Goal: Information Seeking & Learning: Learn about a topic

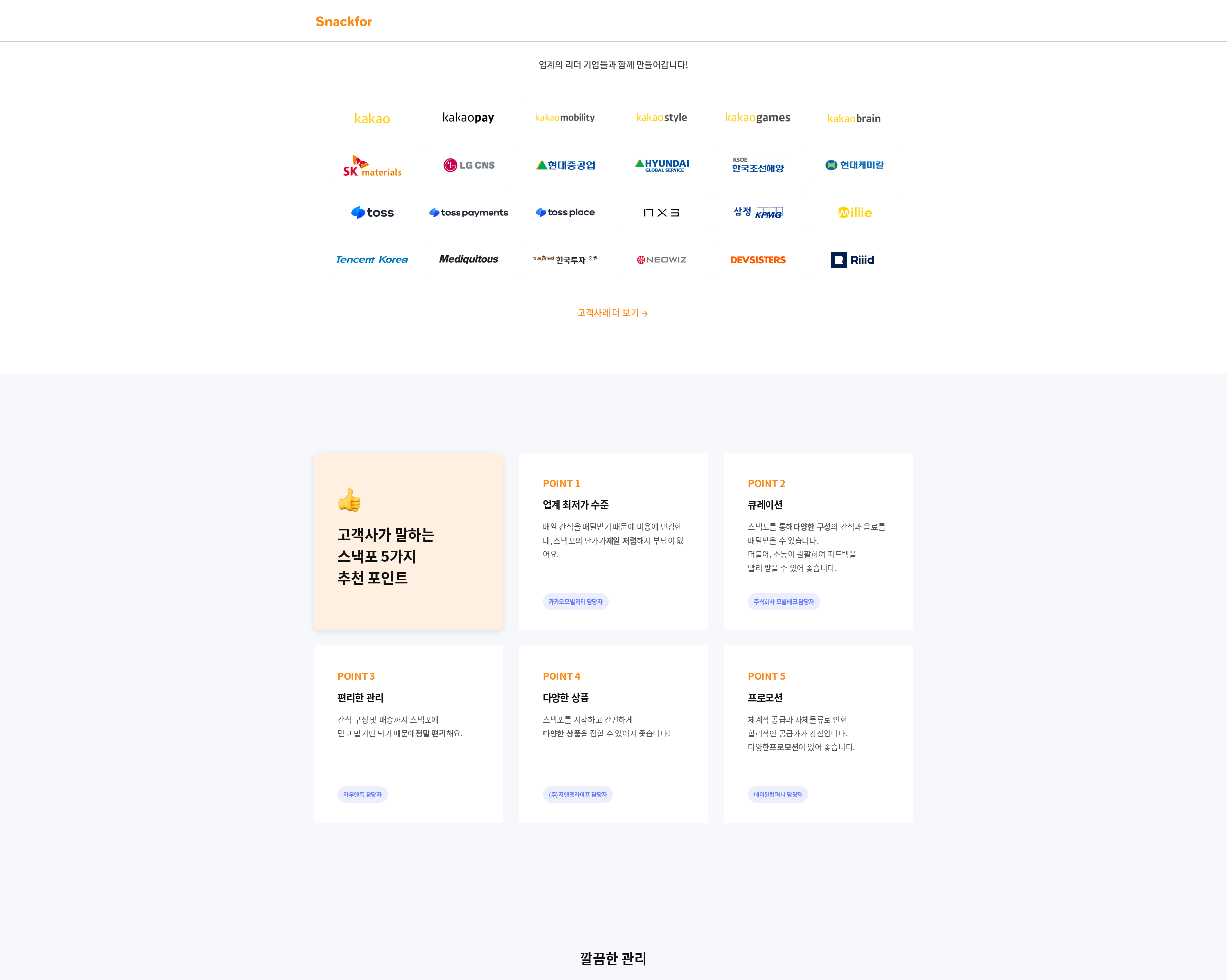
click at [642, 311] on img at bounding box center [645, 314] width 9 height 9
click at [606, 348] on div "업계의 리더 기업들과 함께 만들어갑니다! 고객사례 더 보기" at bounding box center [614, 193] width 1227 height 362
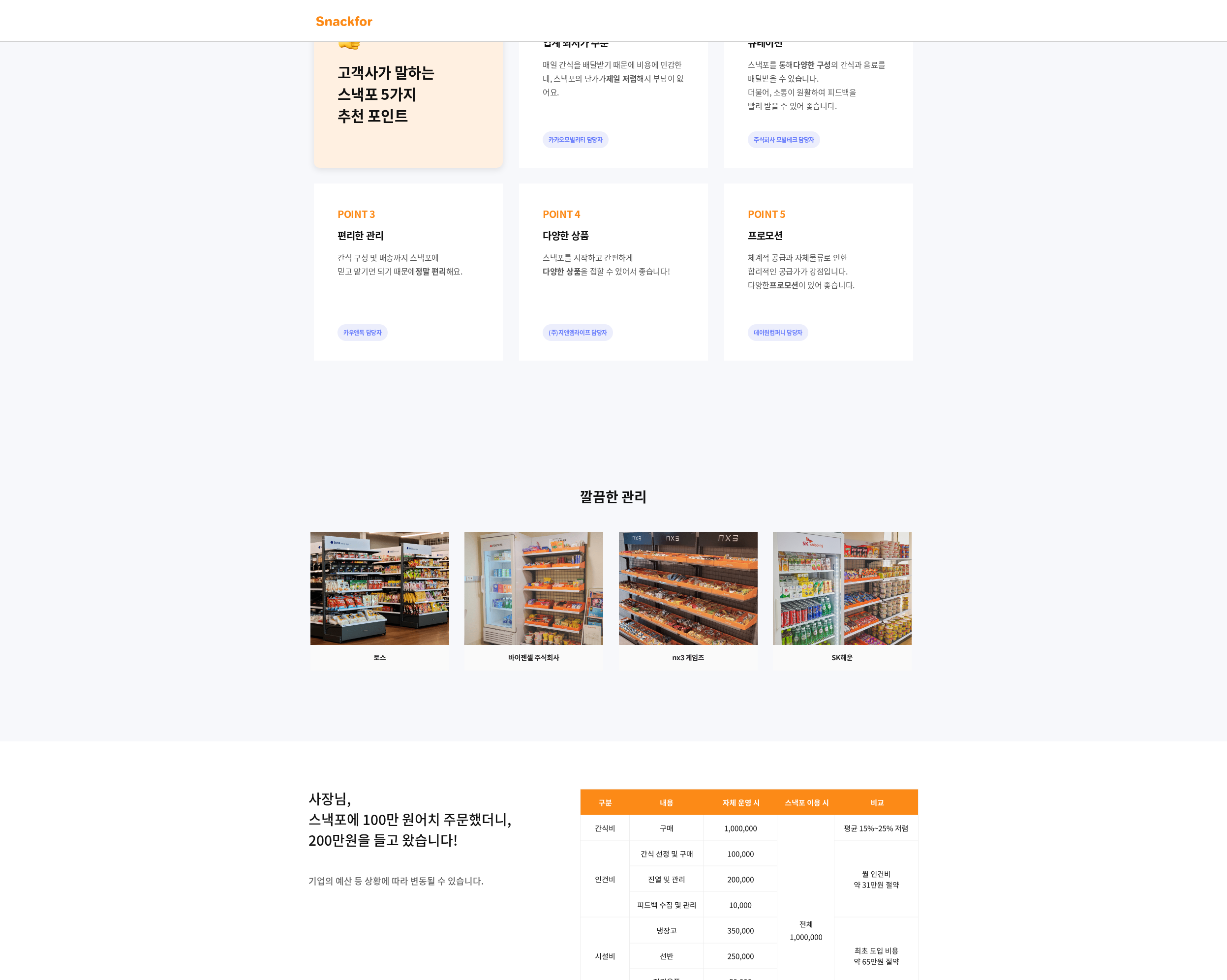
scroll to position [639, 0]
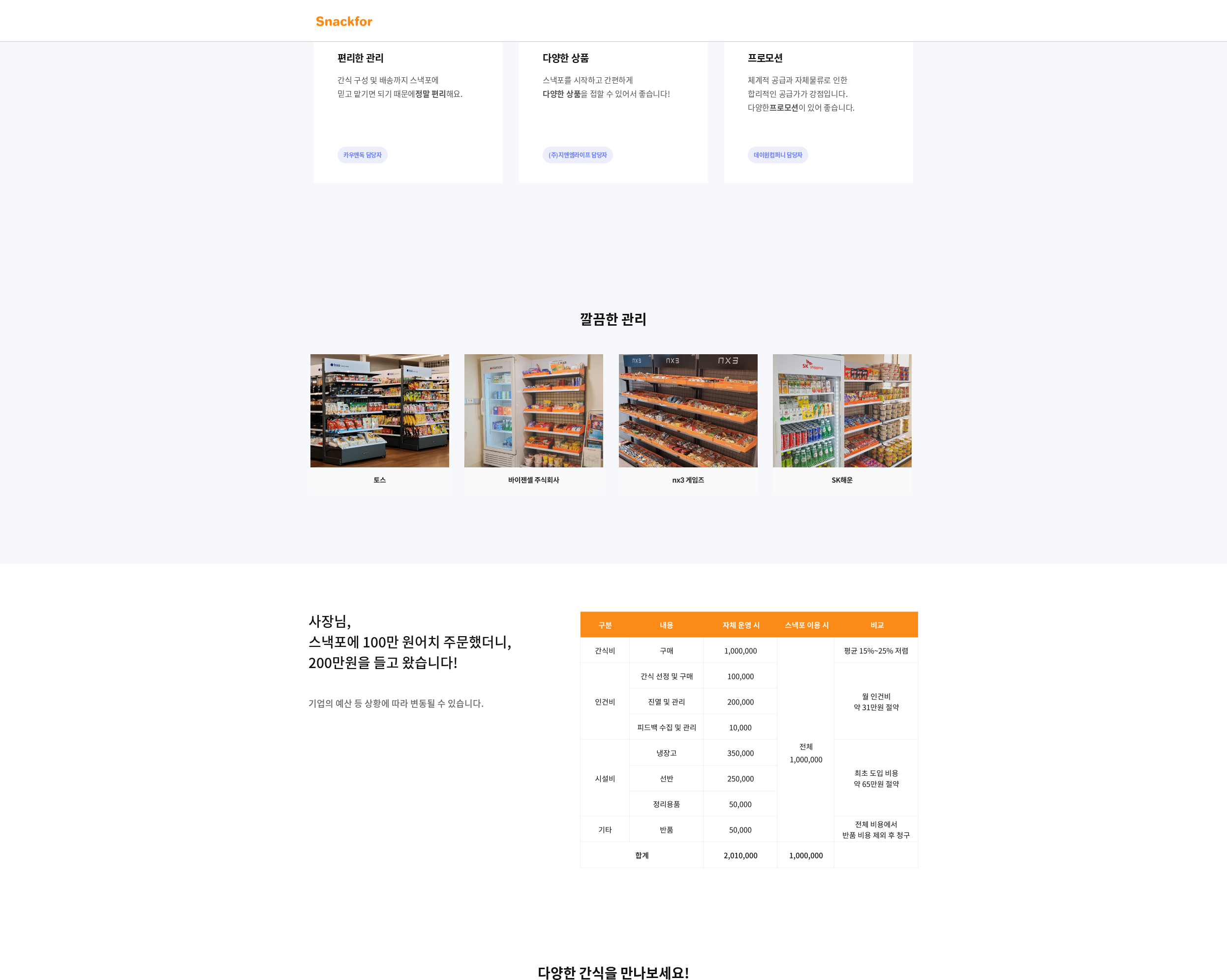
click at [368, 493] on div at bounding box center [614, 423] width 615 height 139
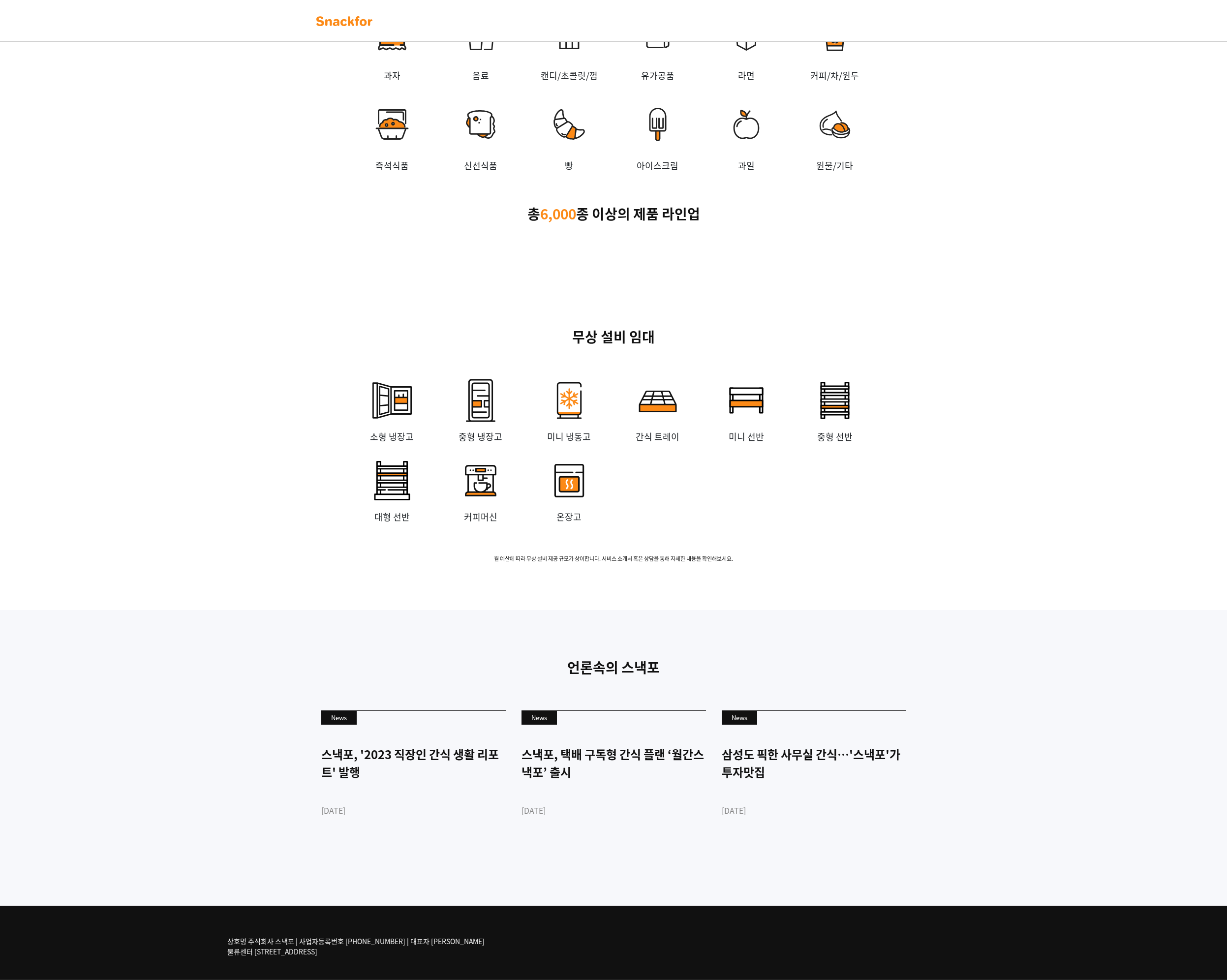
scroll to position [1785, 0]
